Goal: Information Seeking & Learning: Learn about a topic

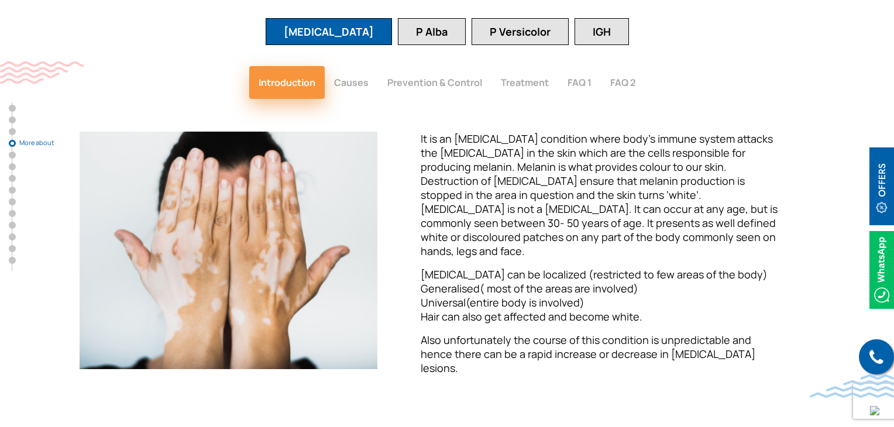
scroll to position [1580, 0]
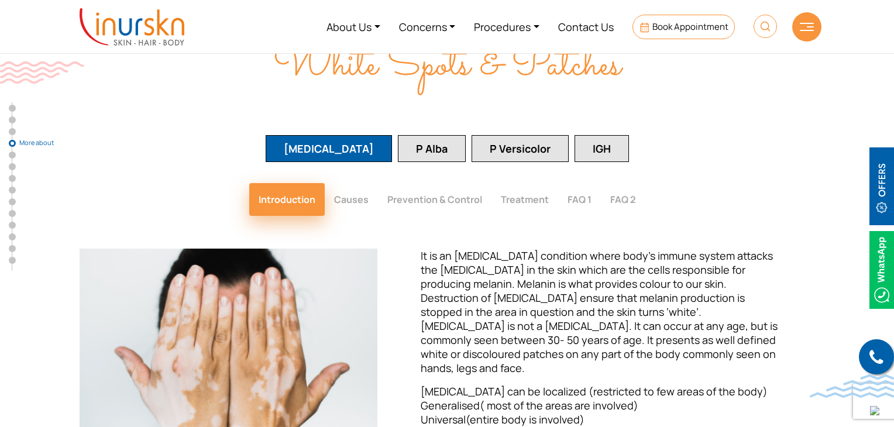
click at [354, 183] on button "Causes" at bounding box center [351, 199] width 53 height 33
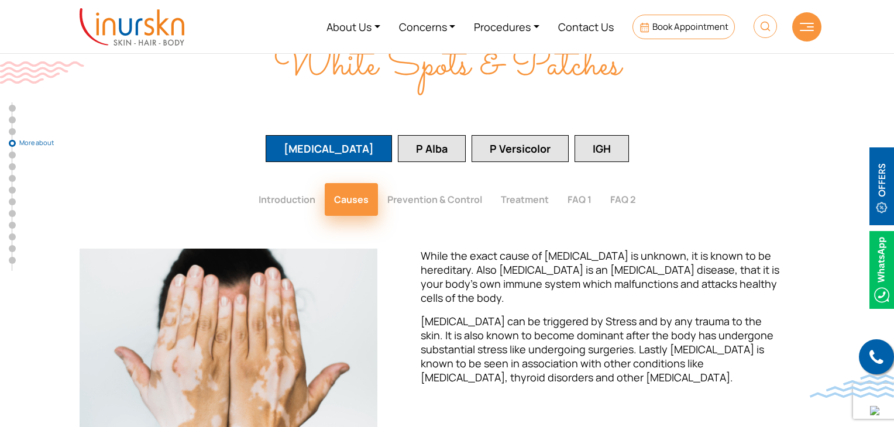
click at [524, 183] on button "Treatment" at bounding box center [524, 199] width 67 height 33
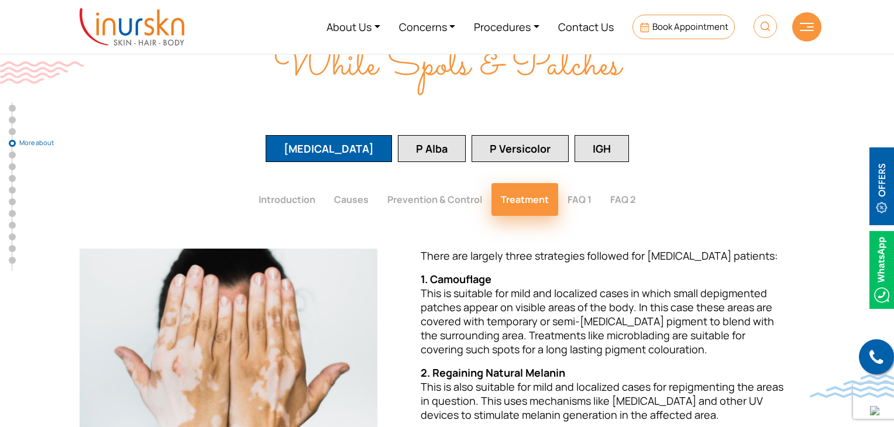
click at [585, 183] on button "FAQ 1" at bounding box center [579, 199] width 43 height 33
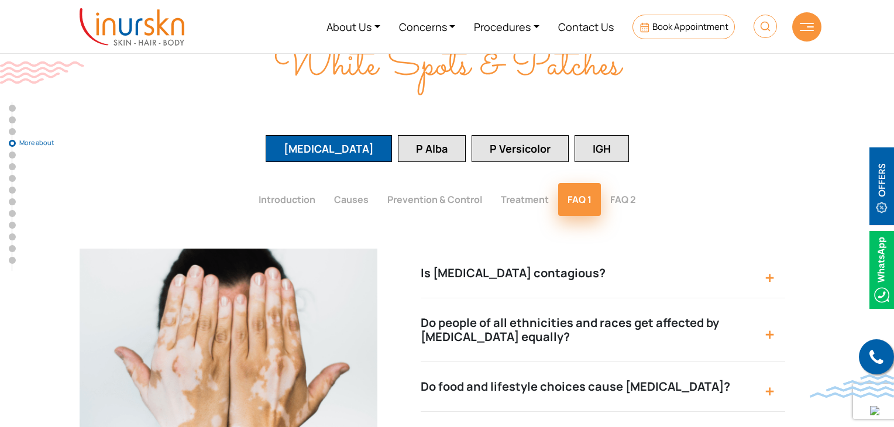
click at [581, 249] on button "Is [MEDICAL_DATA] contagious?" at bounding box center [603, 274] width 364 height 50
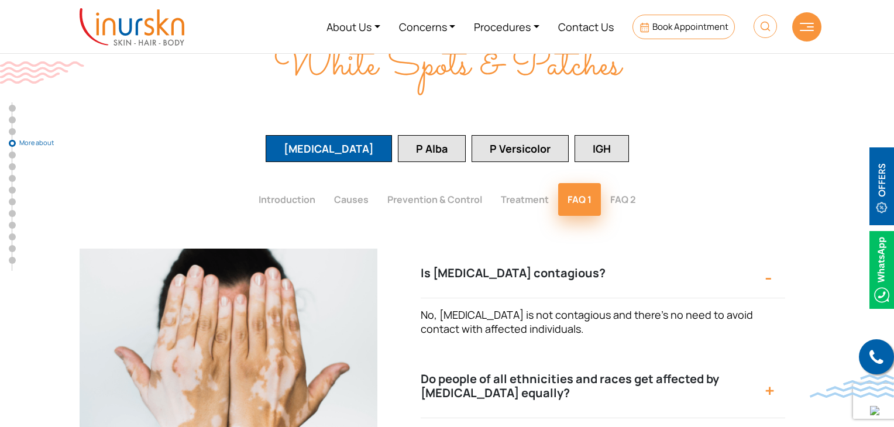
click at [581, 249] on button "Is [MEDICAL_DATA] contagious?" at bounding box center [603, 274] width 364 height 50
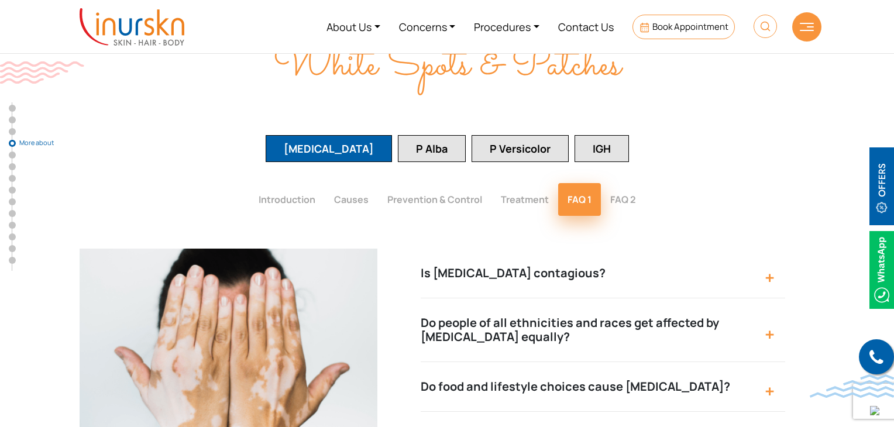
scroll to position [1697, 0]
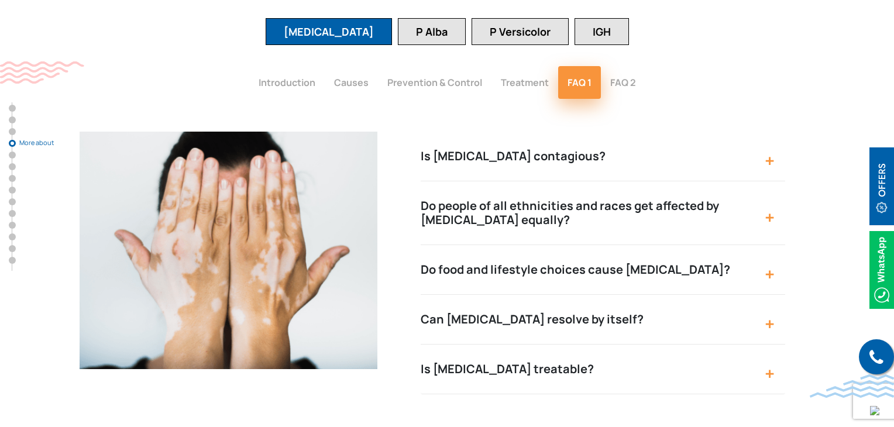
click at [551, 295] on button "Can [MEDICAL_DATA] resolve by itself?" at bounding box center [603, 320] width 364 height 50
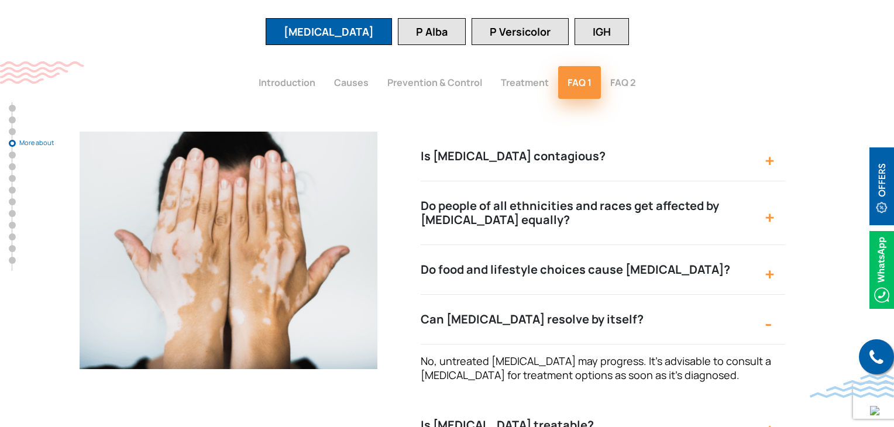
click at [551, 295] on button "Can [MEDICAL_DATA] resolve by itself?" at bounding box center [603, 320] width 364 height 50
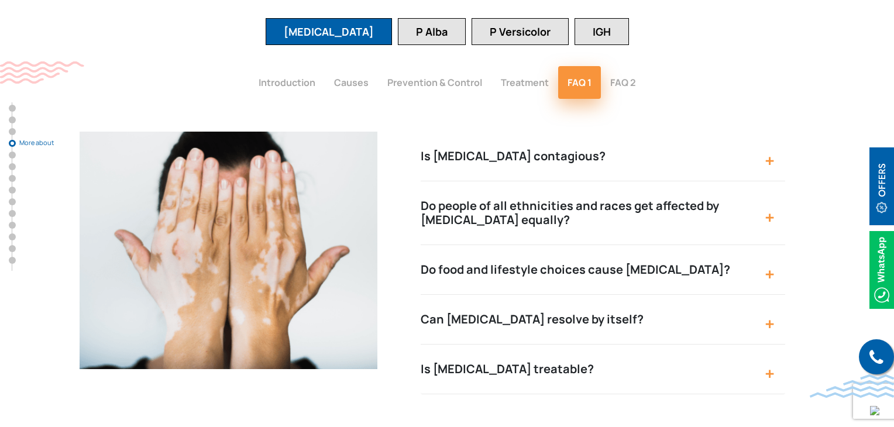
click at [551, 345] on button "Is [MEDICAL_DATA] treatable?" at bounding box center [603, 370] width 364 height 50
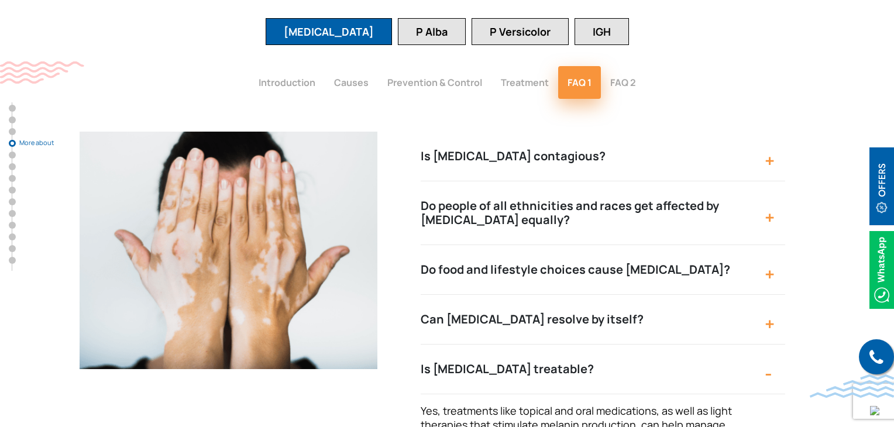
click at [551, 345] on button "Is [MEDICAL_DATA] treatable?" at bounding box center [603, 370] width 364 height 50
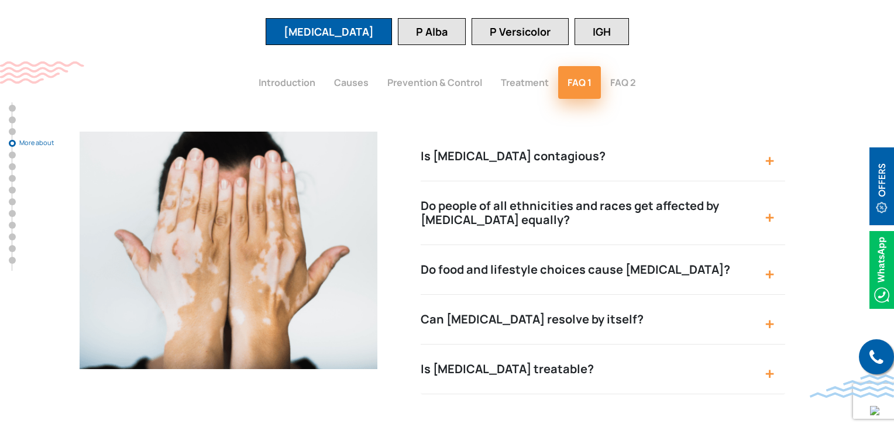
scroll to position [1638, 0]
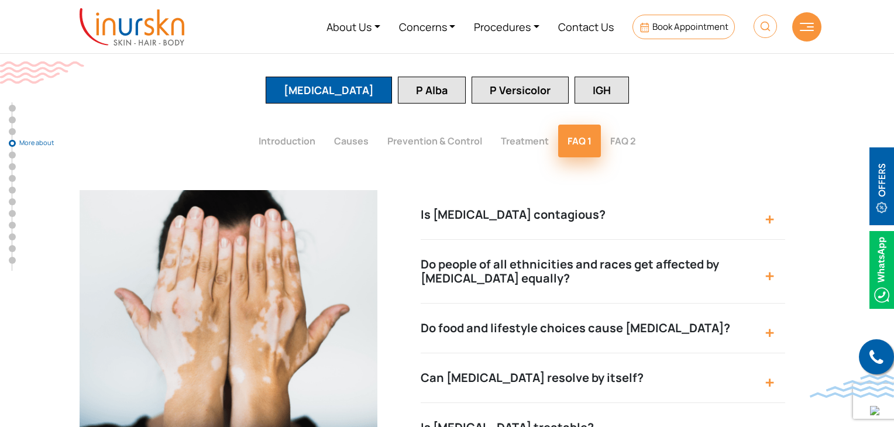
click at [618, 125] on button "FAQ 2" at bounding box center [623, 141] width 44 height 33
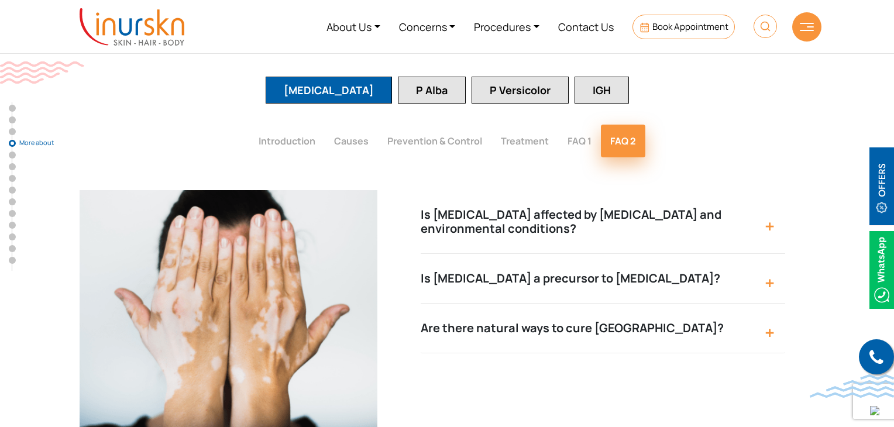
click at [607, 254] on button "Is [MEDICAL_DATA] a precursor to [MEDICAL_DATA]?" at bounding box center [603, 279] width 364 height 50
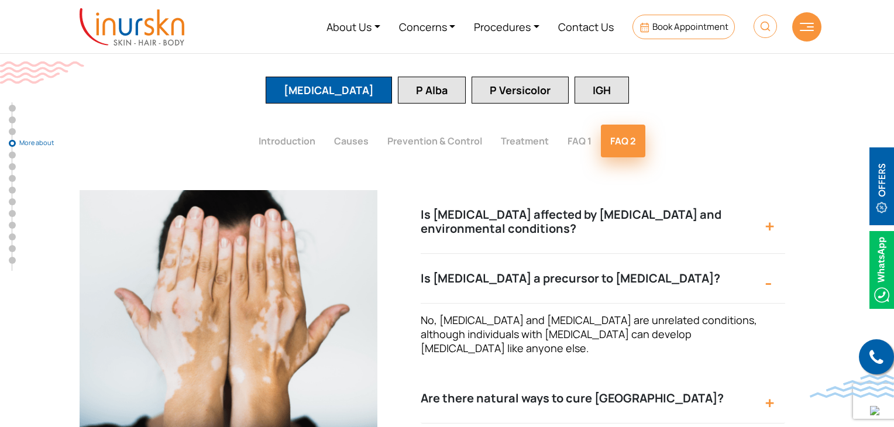
click at [607, 254] on button "Is [MEDICAL_DATA] a precursor to [MEDICAL_DATA]?" at bounding box center [603, 279] width 364 height 50
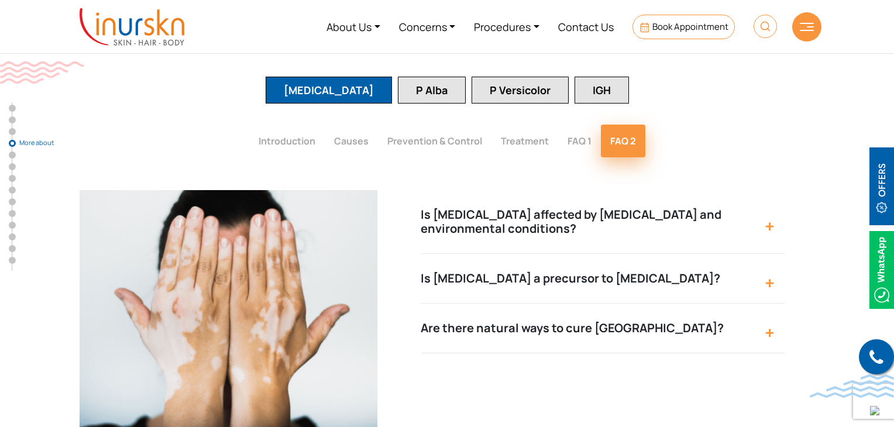
click at [605, 304] on button "Are there natural ways to cure [GEOGRAPHIC_DATA]?" at bounding box center [603, 329] width 364 height 50
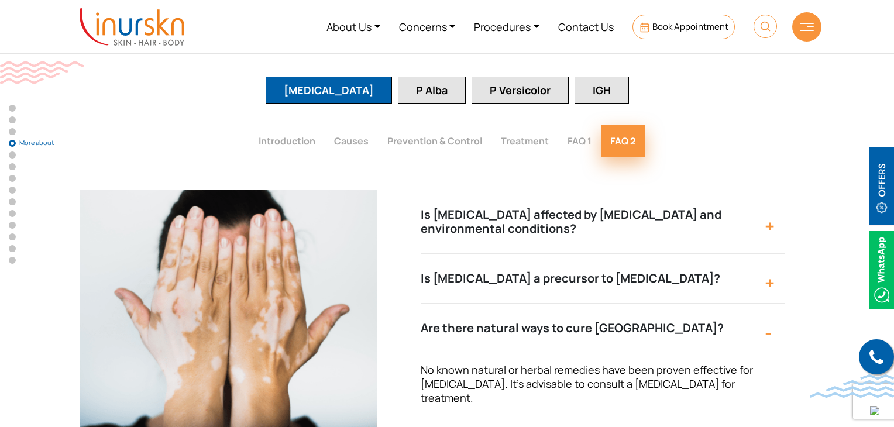
click at [611, 304] on button "Are there natural ways to cure [GEOGRAPHIC_DATA]?" at bounding box center [603, 329] width 364 height 50
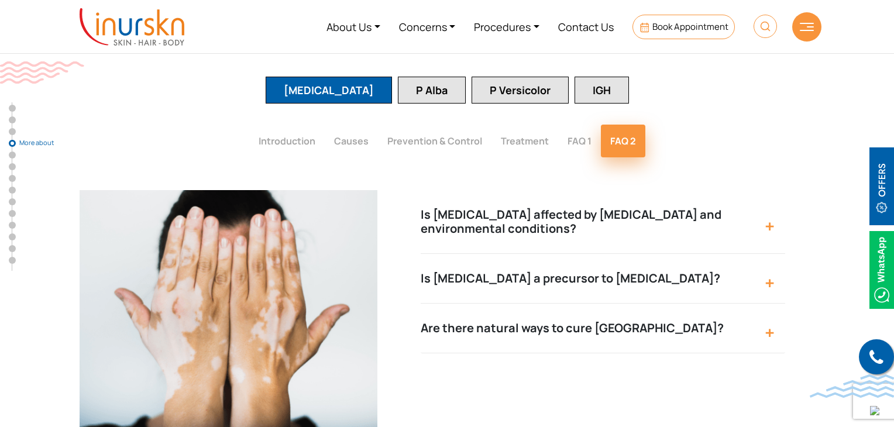
click at [617, 190] on button "Is [MEDICAL_DATA] affected by [MEDICAL_DATA] and environmental conditions?" at bounding box center [603, 222] width 364 height 64
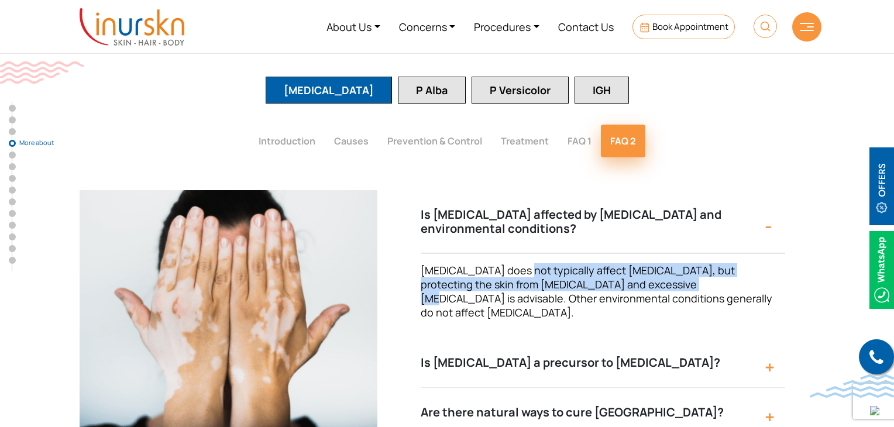
drag, startPoint x: 531, startPoint y: 229, endPoint x: 648, endPoint y: 237, distance: 117.9
click at [648, 263] on span "[MEDICAL_DATA] does not typically affect [MEDICAL_DATA], but protecting the ski…" at bounding box center [597, 291] width 352 height 56
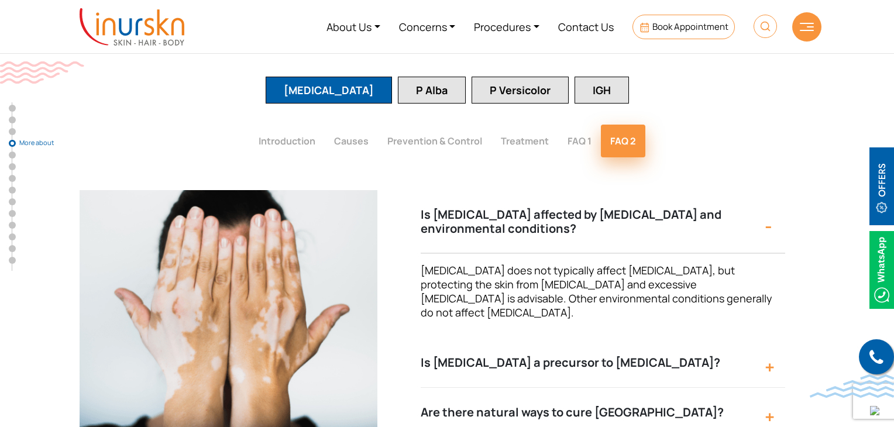
click at [570, 263] on span "[MEDICAL_DATA] does not typically affect [MEDICAL_DATA], but protecting the ski…" at bounding box center [597, 291] width 352 height 56
click at [725, 197] on button "Is [MEDICAL_DATA] affected by [MEDICAL_DATA] and environmental conditions?" at bounding box center [603, 222] width 364 height 64
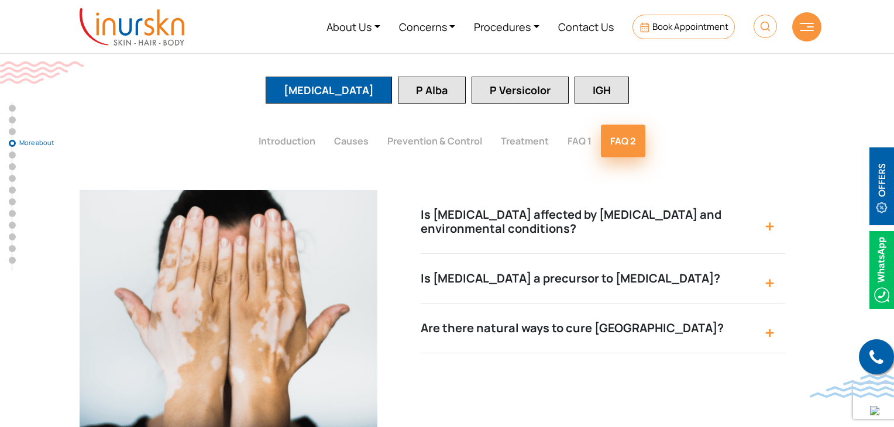
click at [466, 125] on button "Prevention & Control" at bounding box center [434, 141] width 113 height 33
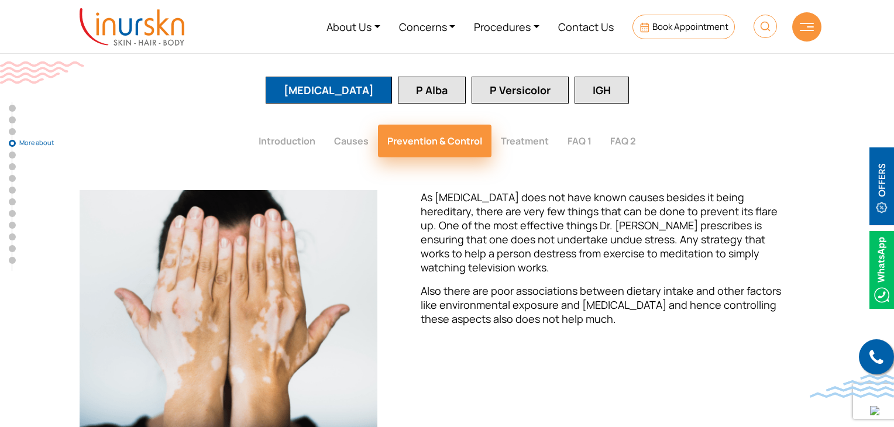
click at [348, 125] on button "Causes" at bounding box center [351, 141] width 53 height 33
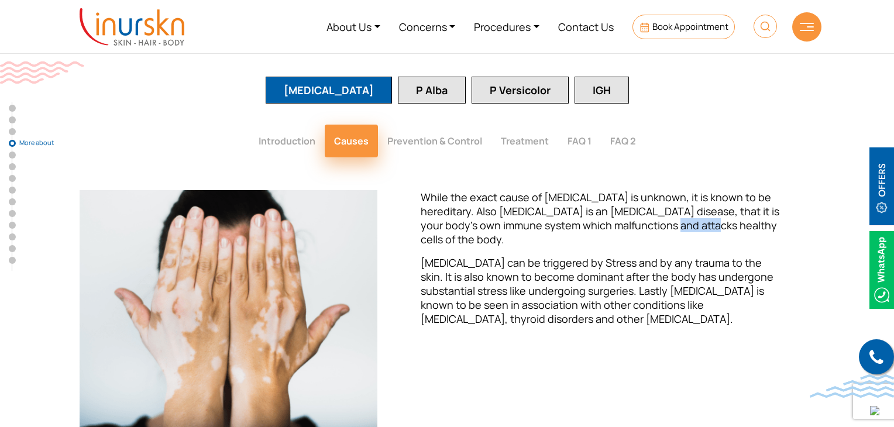
drag, startPoint x: 651, startPoint y: 178, endPoint x: 668, endPoint y: 180, distance: 17.7
click at [668, 190] on span "While the exact cause of [MEDICAL_DATA] is unknown, it is known to be hereditar…" at bounding box center [600, 218] width 359 height 56
click at [656, 194] on div "While the exact cause of [MEDICAL_DATA] is unknown, it is known to be hereditar…" at bounding box center [603, 258] width 364 height 136
drag, startPoint x: 557, startPoint y: 180, endPoint x: 564, endPoint y: 181, distance: 7.1
click at [564, 190] on span "While the exact cause of [MEDICAL_DATA] is unknown, it is known to be hereditar…" at bounding box center [600, 218] width 359 height 56
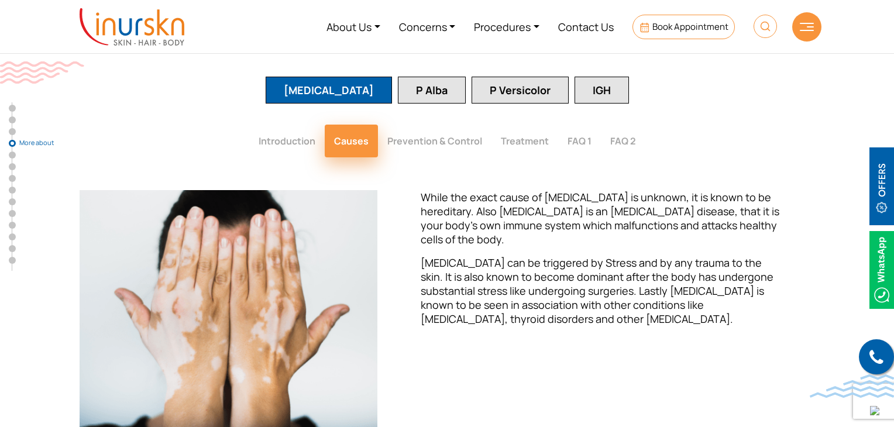
click at [528, 190] on span "While the exact cause of [MEDICAL_DATA] is unknown, it is known to be hereditar…" at bounding box center [600, 218] width 359 height 56
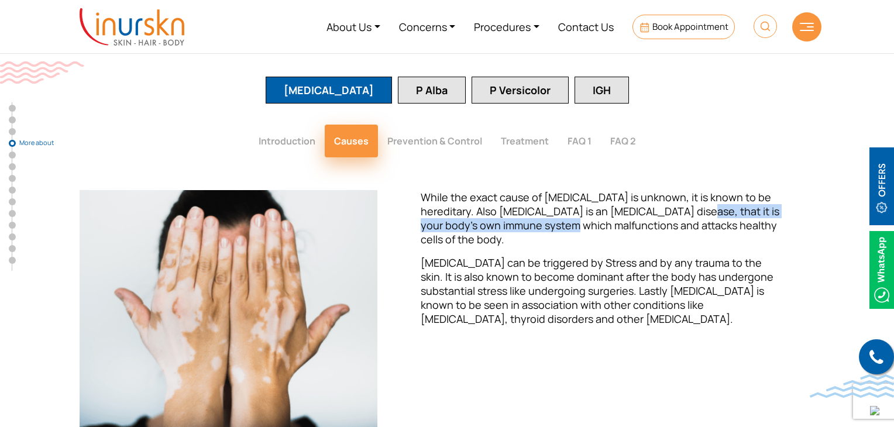
drag, startPoint x: 541, startPoint y: 176, endPoint x: 651, endPoint y: 173, distance: 109.4
click at [651, 190] on span "While the exact cause of [MEDICAL_DATA] is unknown, it is known to be hereditar…" at bounding box center [600, 218] width 359 height 56
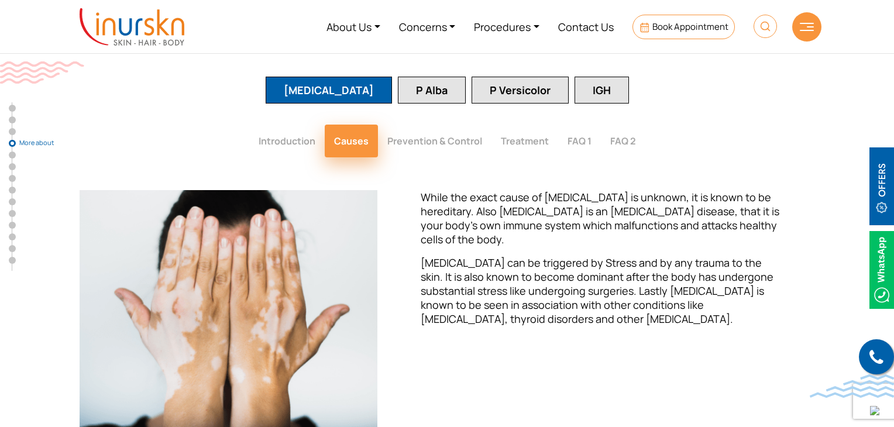
click at [651, 190] on span "While the exact cause of [MEDICAL_DATA] is unknown, it is known to be hereditar…" at bounding box center [600, 218] width 359 height 56
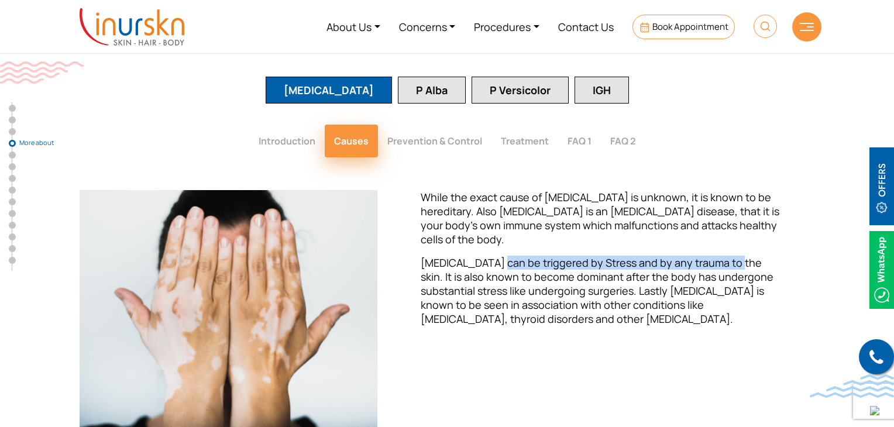
drag, startPoint x: 487, startPoint y: 205, endPoint x: 716, endPoint y: 207, distance: 228.8
click at [716, 256] on p "[MEDICAL_DATA] can be triggered by Stress and by any trauma to the skin. It is …" at bounding box center [603, 291] width 364 height 70
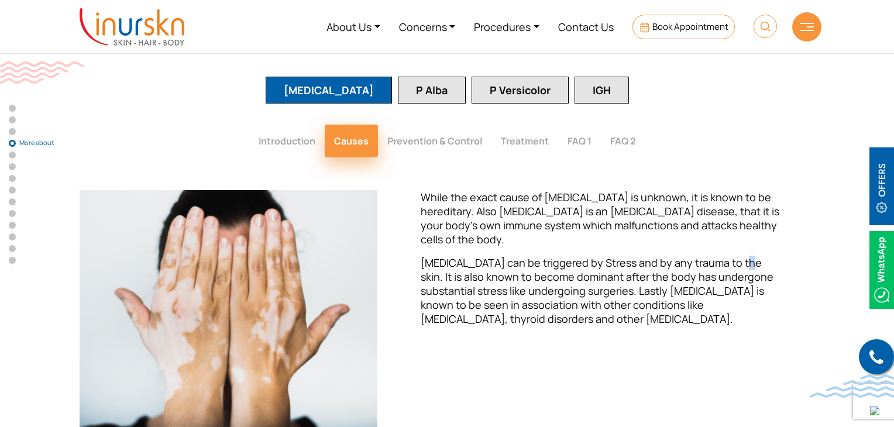
click at [725, 256] on p "[MEDICAL_DATA] can be triggered by Stress and by any trauma to the skin. It is …" at bounding box center [603, 291] width 364 height 70
click at [663, 256] on p "[MEDICAL_DATA] can be triggered by Stress and by any trauma to the skin. It is …" at bounding box center [603, 291] width 364 height 70
click at [287, 125] on button "Introduction" at bounding box center [286, 141] width 75 height 33
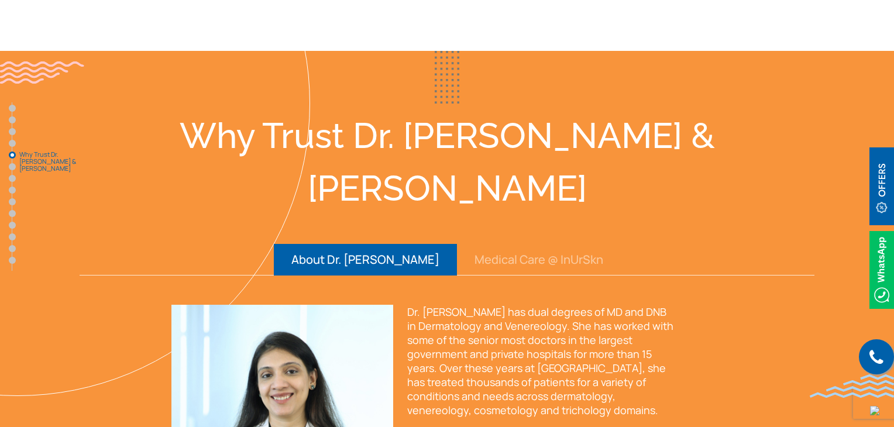
scroll to position [2165, 0]
